Goal: Task Accomplishment & Management: Use online tool/utility

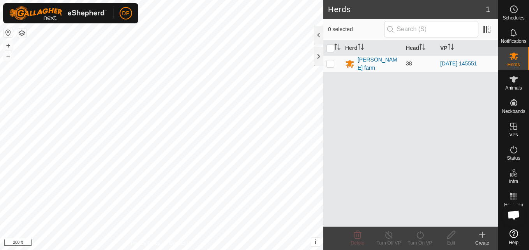
click at [329, 65] on p-checkbox at bounding box center [330, 63] width 8 height 6
checkbox input "true"
click at [420, 236] on icon at bounding box center [420, 234] width 10 height 9
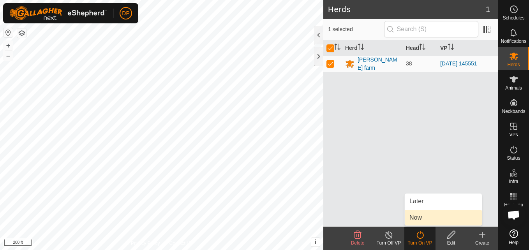
click at [418, 218] on link "Now" at bounding box center [443, 218] width 77 height 16
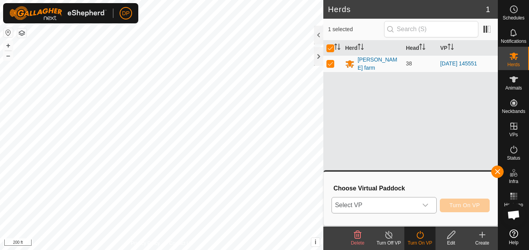
click at [426, 208] on icon "dropdown trigger" at bounding box center [425, 205] width 6 height 6
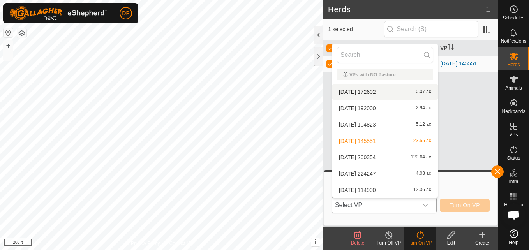
click at [416, 92] on li "[DATE] 172602 0.07 ac" at bounding box center [385, 92] width 106 height 16
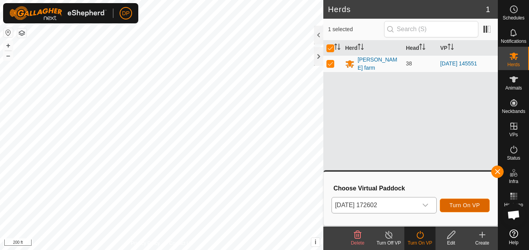
click at [462, 207] on span "Turn On VP" at bounding box center [465, 205] width 30 height 6
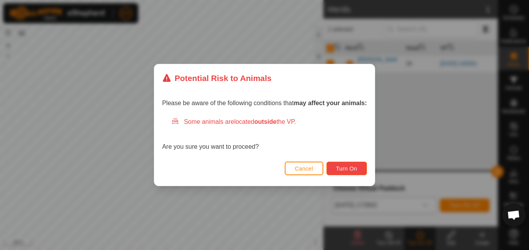
click at [341, 166] on span "Turn On" at bounding box center [346, 169] width 21 height 6
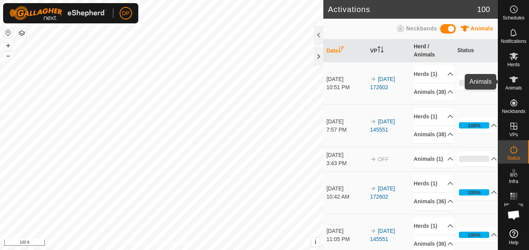
click at [514, 77] on icon at bounding box center [514, 79] width 9 height 6
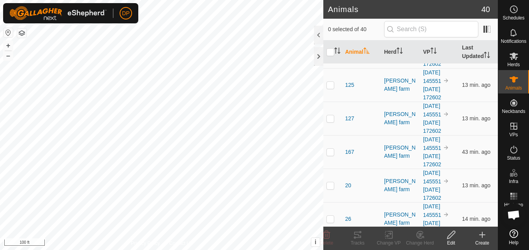
scroll to position [506, 0]
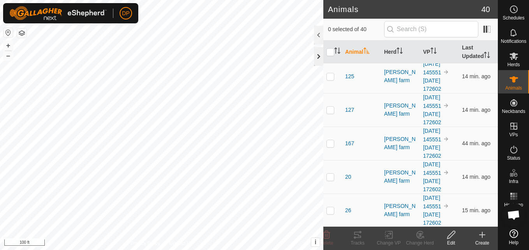
click at [318, 55] on div at bounding box center [318, 56] width 9 height 19
